Goal: Task Accomplishment & Management: Manage account settings

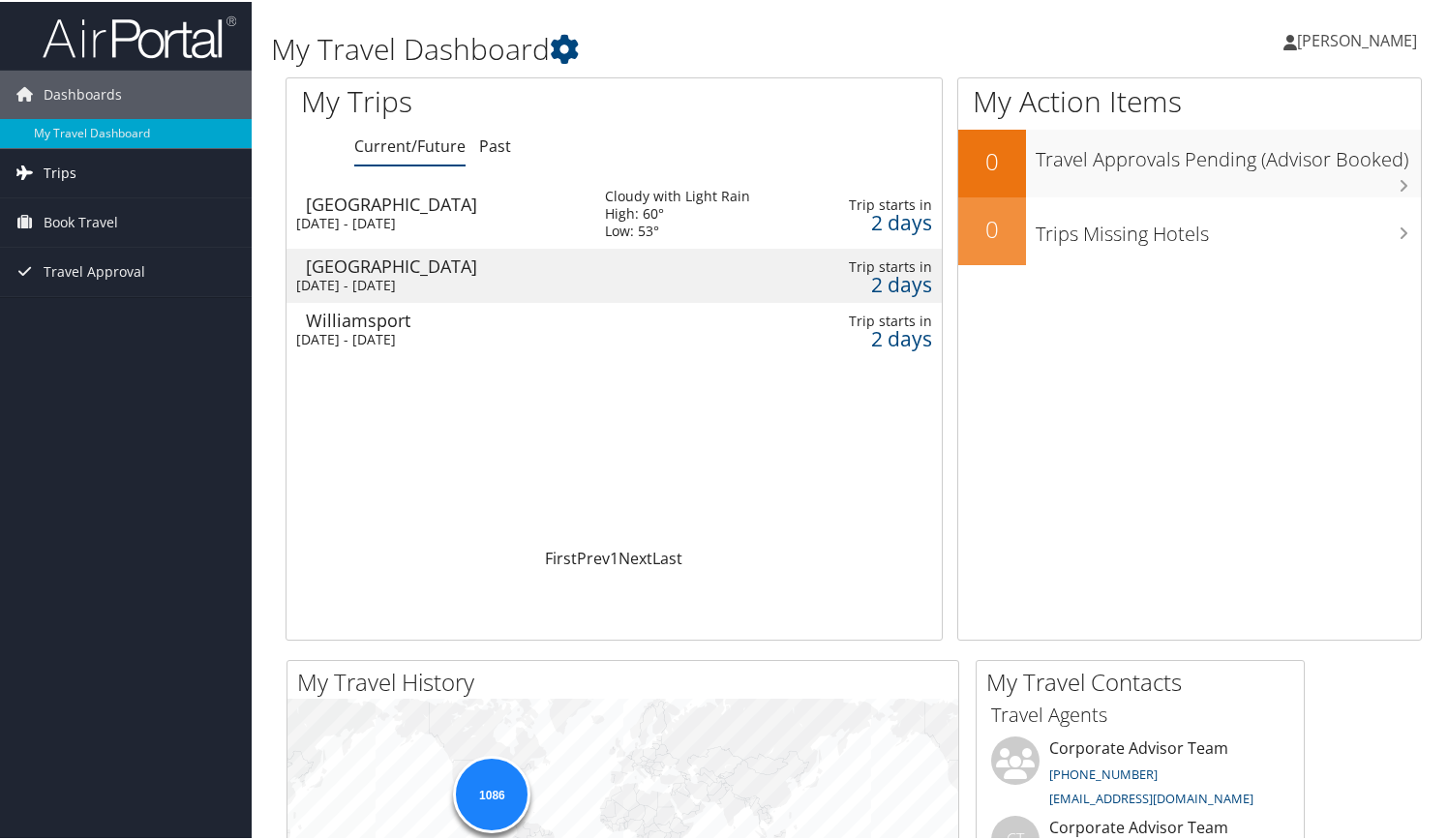
click at [71, 162] on span "Trips" at bounding box center [59, 171] width 33 height 48
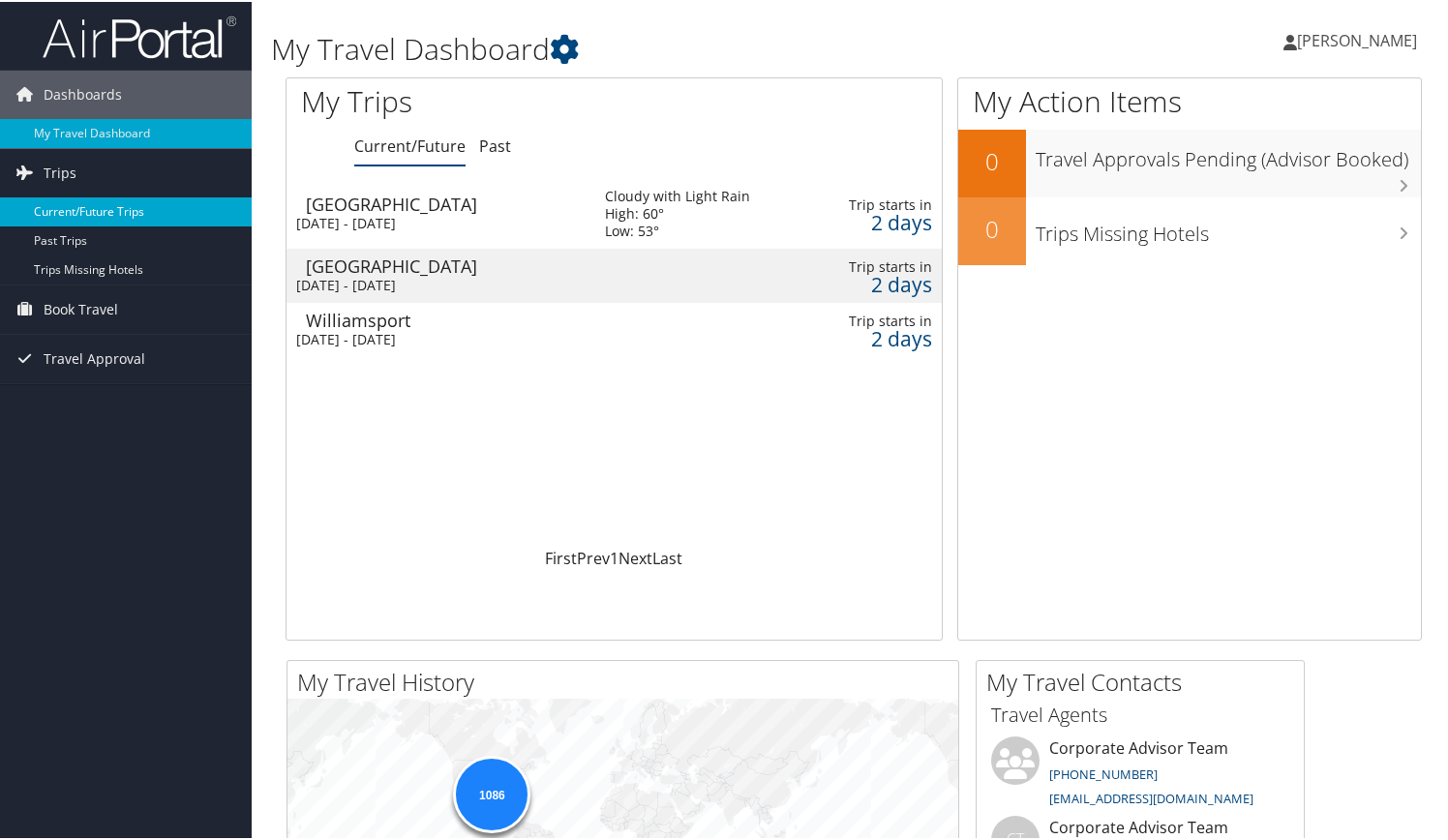
click at [85, 202] on link "Current/Future Trips" at bounding box center [126, 210] width 251 height 29
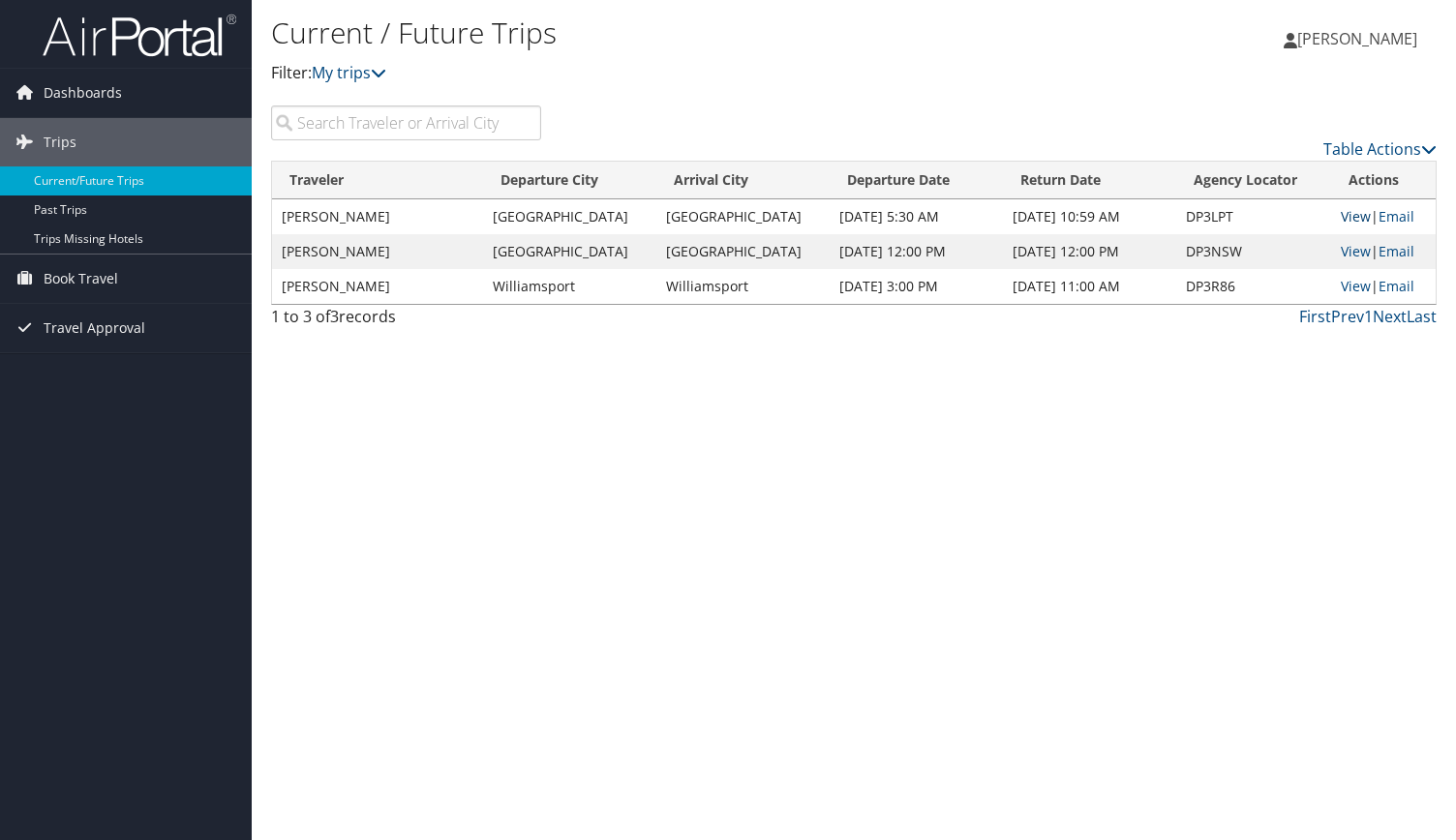
click at [1343, 209] on link "View" at bounding box center [1356, 216] width 30 height 19
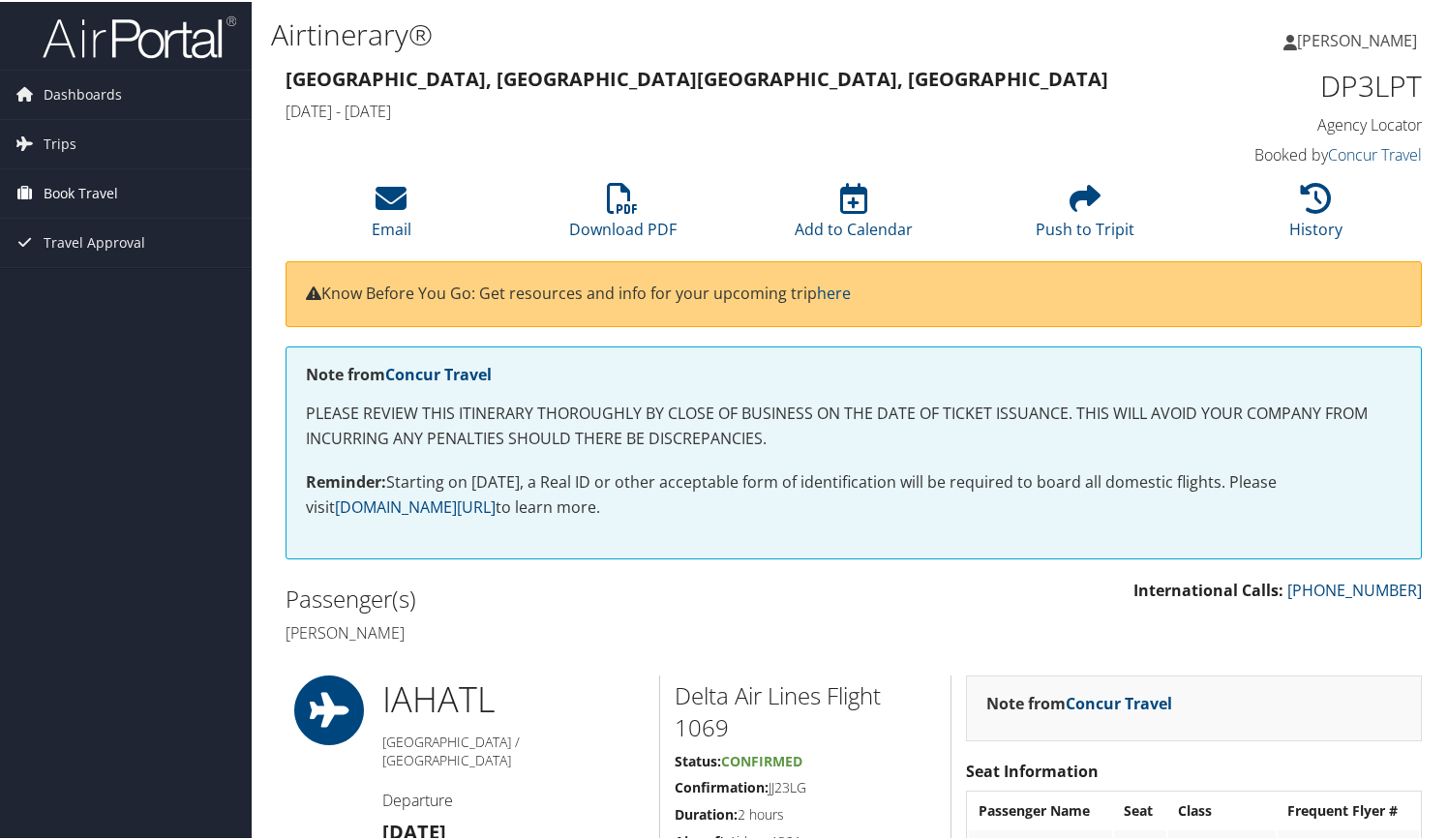
click at [95, 191] on span "Book Travel" at bounding box center [80, 191] width 74 height 48
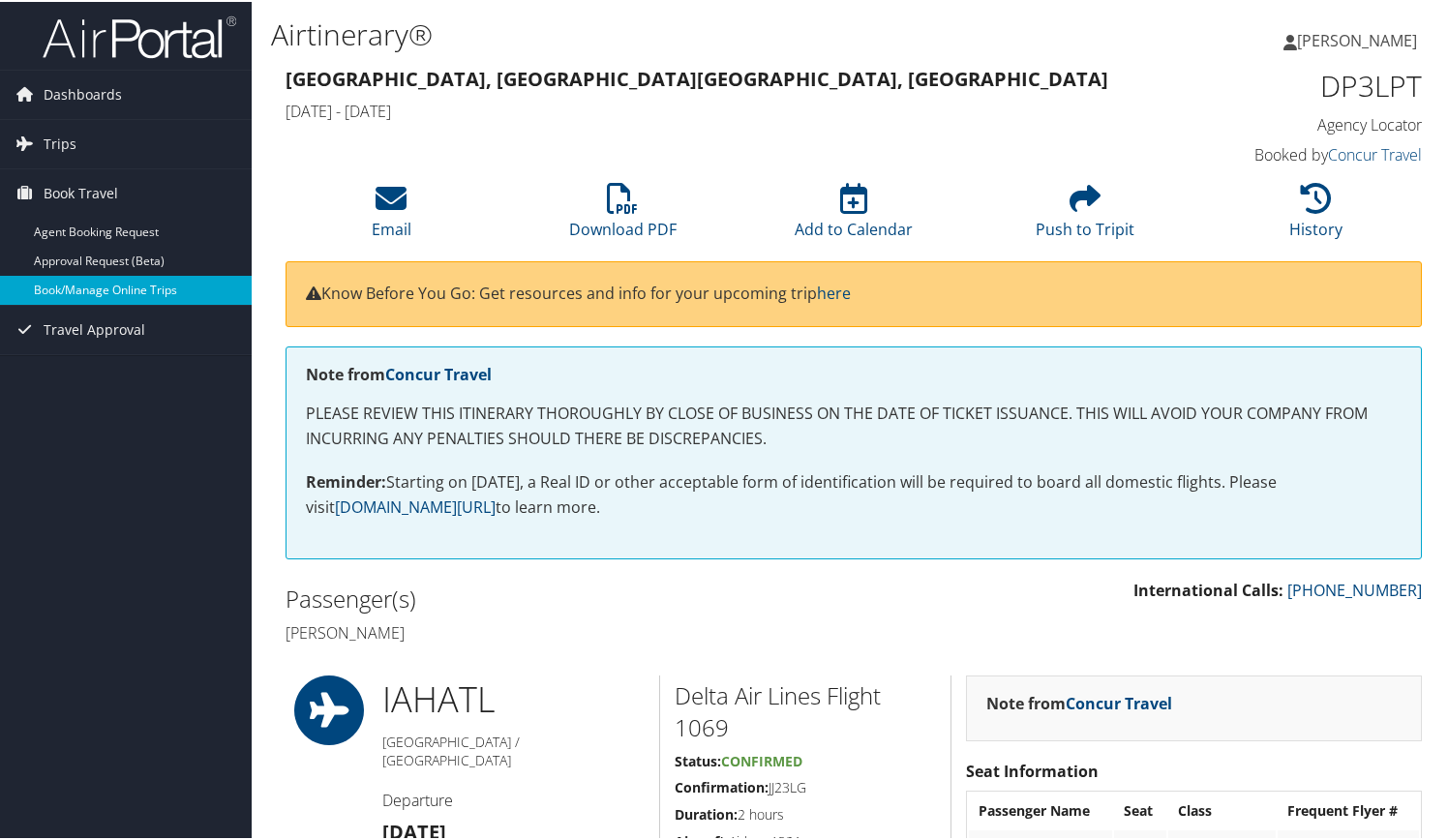
click at [104, 287] on link "Book/Manage Online Trips" at bounding box center [126, 288] width 251 height 29
